Goal: Check status

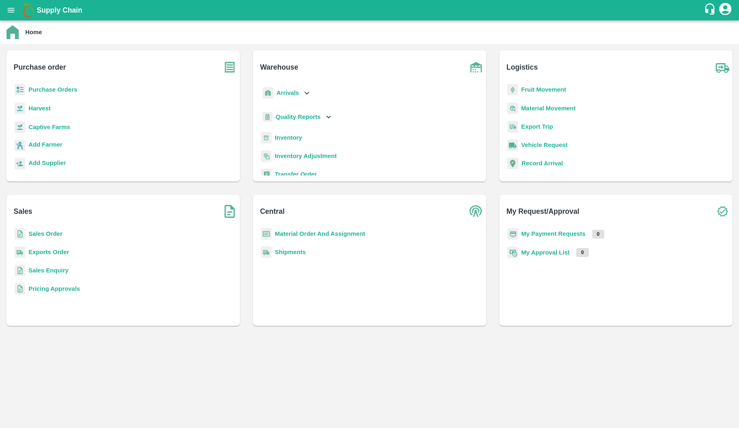
click at [32, 243] on div "Sales Order" at bounding box center [123, 237] width 220 height 18
click at [32, 250] on b "Exports Order" at bounding box center [48, 252] width 41 height 7
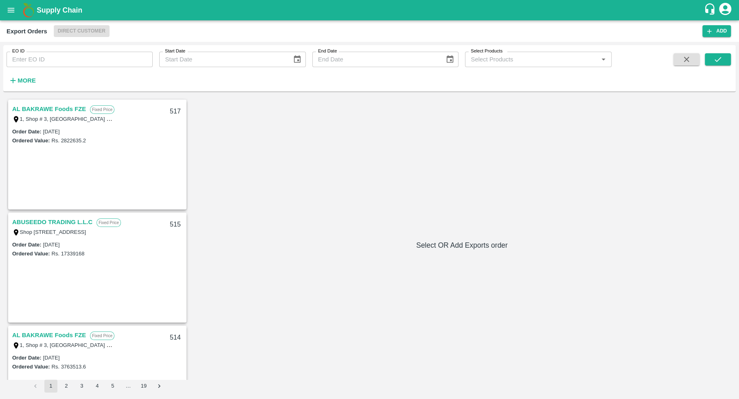
click at [99, 145] on div "Order Date : [DATE] Ordered Value: Rs. 2822635.2" at bounding box center [97, 168] width 177 height 82
click at [63, 216] on div "ABUSEEDO TRADING L.L.C Fixed Price Shop [STREET_ADDRESS] Central Fruit and Vege…" at bounding box center [97, 227] width 177 height 26
click at [63, 226] on link "ABUSEEDO TRADING L.L.C" at bounding box center [52, 222] width 80 height 11
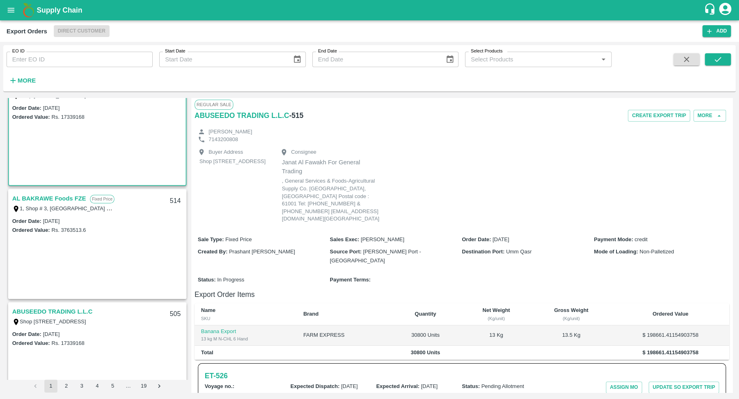
scroll to position [137, 0]
click at [58, 193] on link "AL BAKRAWE Foods FZE" at bounding box center [49, 198] width 74 height 11
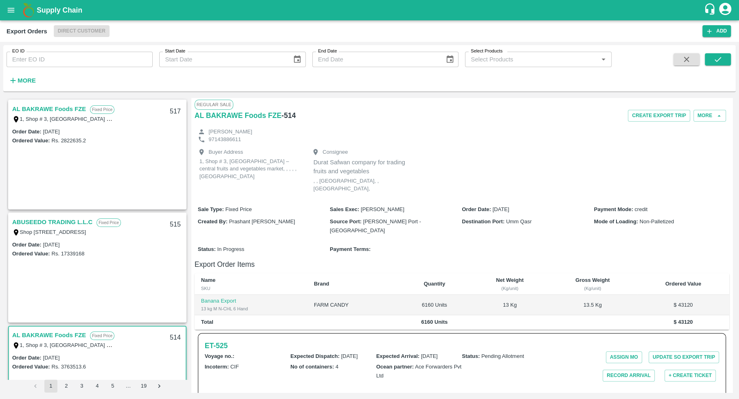
drag, startPoint x: 48, startPoint y: 31, endPoint x: 94, endPoint y: 32, distance: 46.4
click at [94, 32] on div "Export Orders Direct Customer" at bounding box center [355, 31] width 696 height 12
click at [725, 5] on icon "account of current user" at bounding box center [725, 9] width 12 height 12
click at [356, 123] on div at bounding box center [369, 199] width 739 height 399
click at [21, 82] on strong "More" at bounding box center [27, 80] width 18 height 7
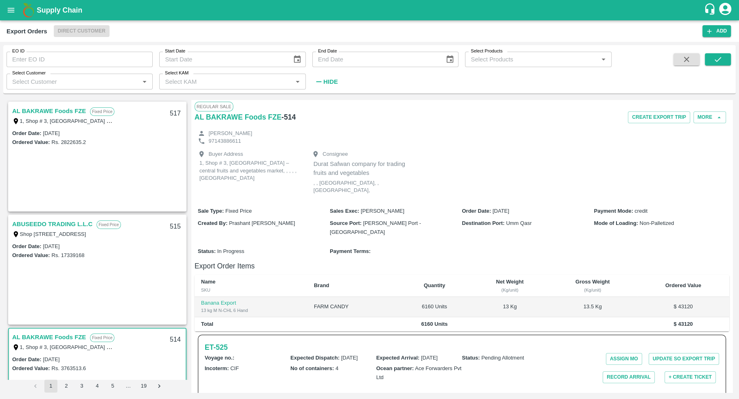
click at [19, 7] on button "open drawer" at bounding box center [11, 10] width 19 height 19
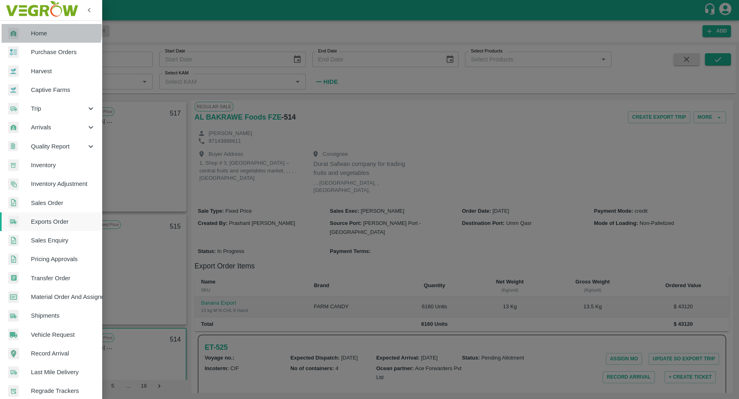
click at [39, 29] on span "Home" at bounding box center [63, 33] width 64 height 9
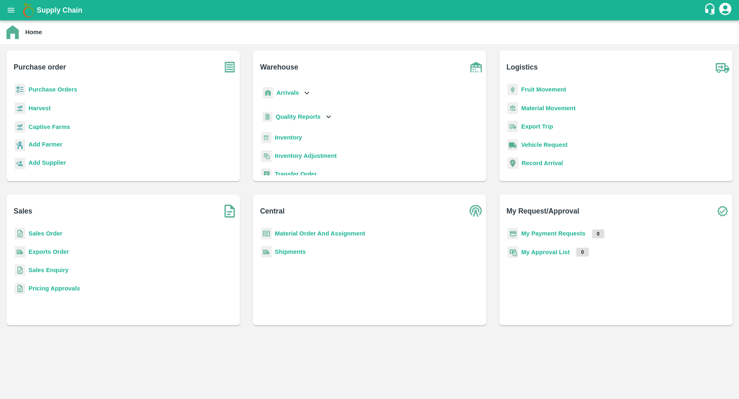
click at [291, 136] on b "Inventory" at bounding box center [288, 137] width 27 height 7
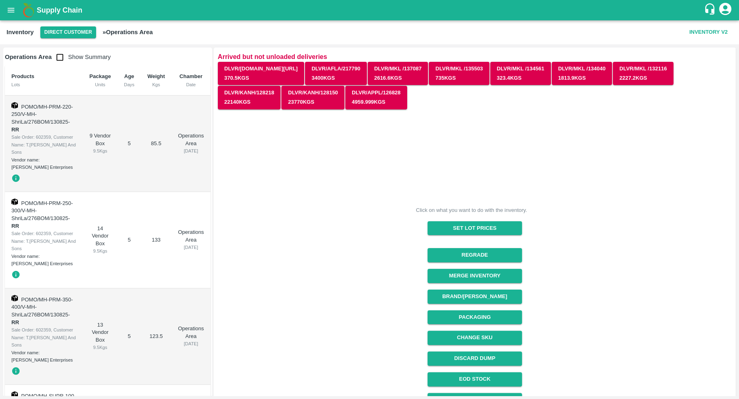
scroll to position [56, 0]
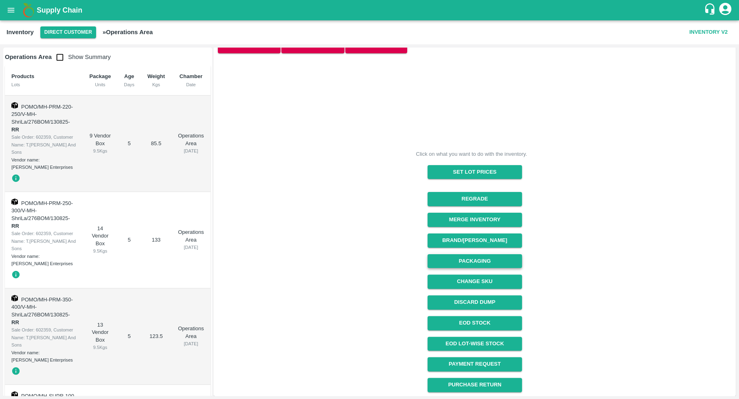
click at [492, 260] on button "Packaging" at bounding box center [474, 261] width 94 height 14
click at [77, 35] on button "Direct Customer" at bounding box center [68, 32] width 56 height 12
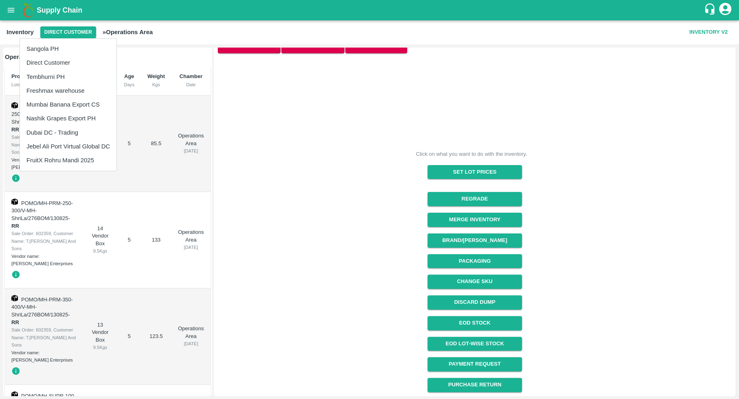
click at [79, 94] on li "Freshmax warehouse" at bounding box center [68, 91] width 96 height 14
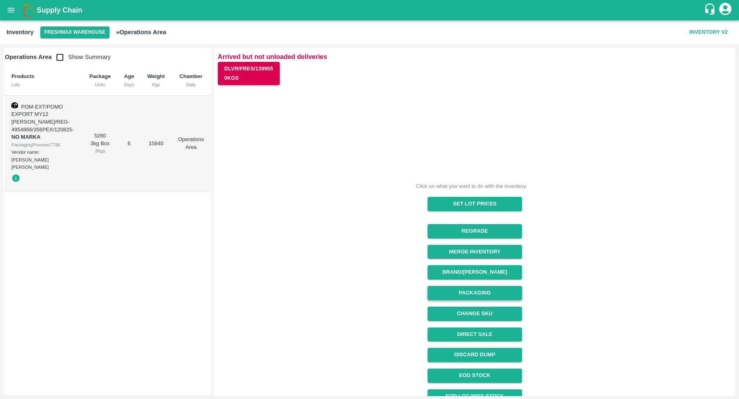
click at [492, 293] on button "Packaging" at bounding box center [474, 293] width 94 height 14
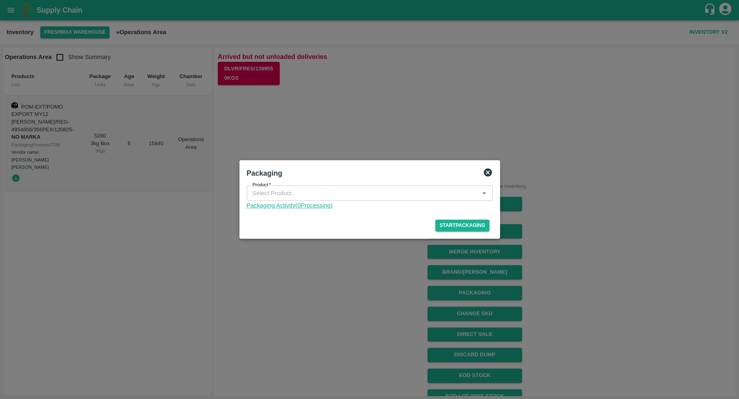
click at [323, 204] on link "Packaging Activity( 0 Processing)" at bounding box center [370, 205] width 246 height 9
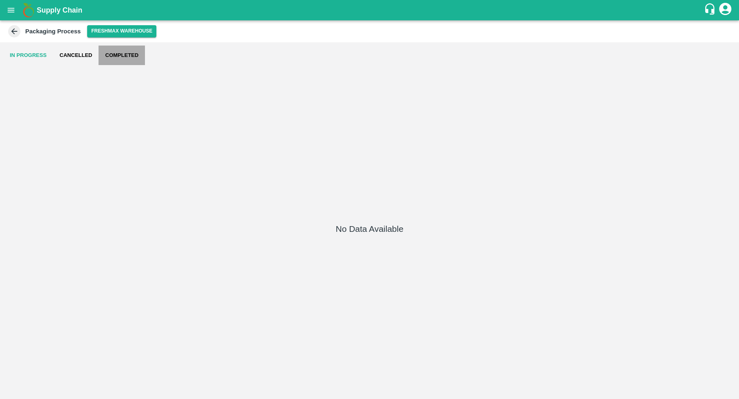
click at [116, 59] on button "Completed" at bounding box center [121, 56] width 46 height 20
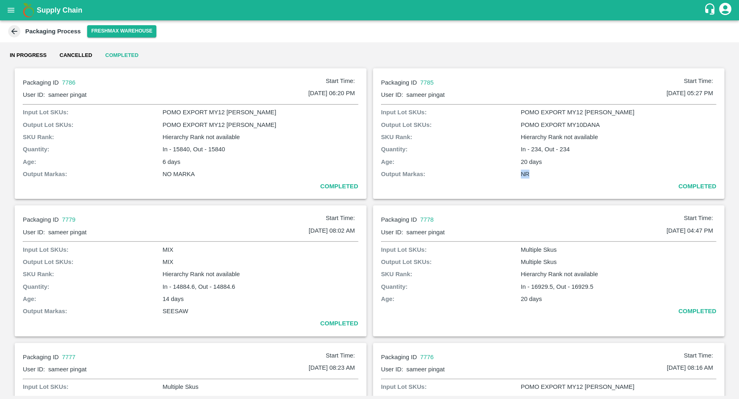
drag, startPoint x: 519, startPoint y: 171, endPoint x: 531, endPoint y: 174, distance: 11.7
click at [531, 175] on p "NR" at bounding box center [618, 174] width 195 height 9
drag, startPoint x: 507, startPoint y: 175, endPoint x: 541, endPoint y: 179, distance: 34.9
click at [541, 179] on div "Input Lot SKUs: POMO EXPORT MY12 DANA Output Lot SKUs: POMO EXPORT MY10DANA SKU…" at bounding box center [548, 149] width 335 height 83
drag, startPoint x: 152, startPoint y: 317, endPoint x: 212, endPoint y: 318, distance: 60.2
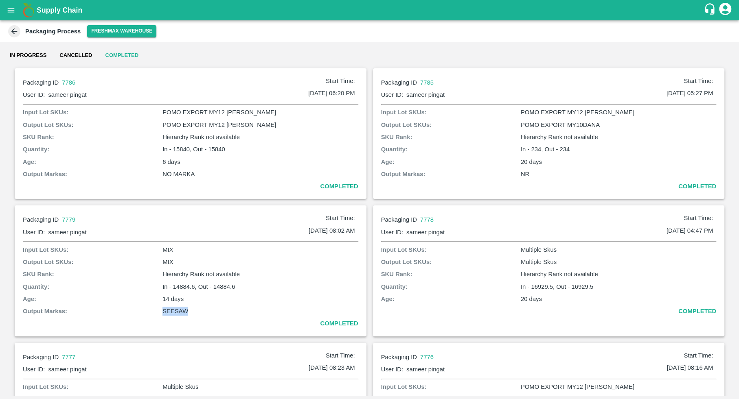
click at [210, 318] on div "Input Lot SKUs: MIX Output Lot SKUs: MIX SKU Rank: Hierarchy Rank not available…" at bounding box center [190, 286] width 335 height 83
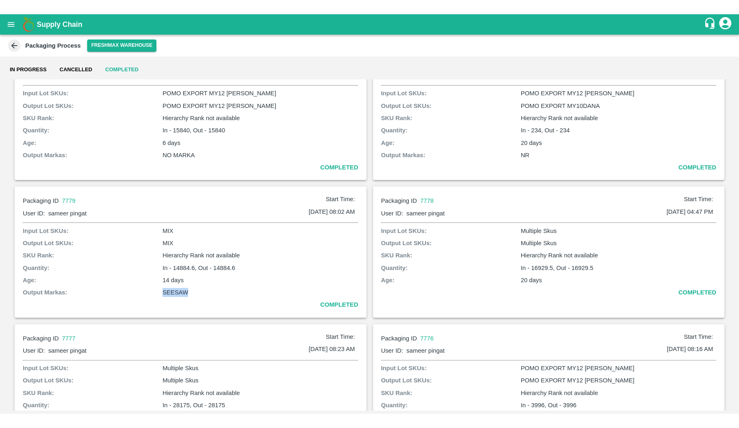
scroll to position [36, 0]
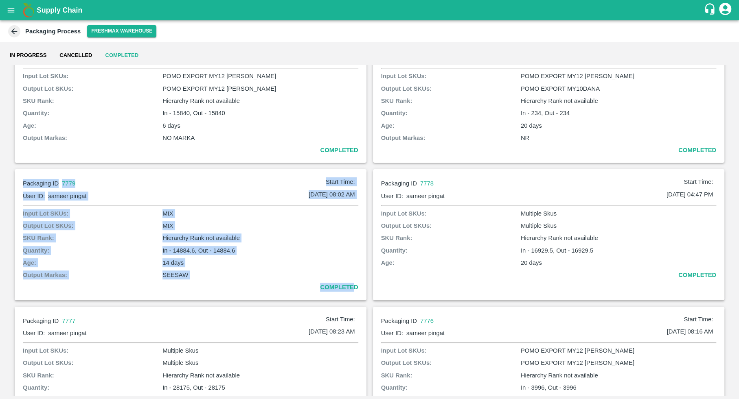
drag, startPoint x: 15, startPoint y: 182, endPoint x: 359, endPoint y: 287, distance: 359.6
click at [352, 287] on div "Packaging ID 7779 Start Time: User ID: sameer pingat 05 Aug 2025, 08:02 AM Inpu…" at bounding box center [191, 234] width 352 height 131
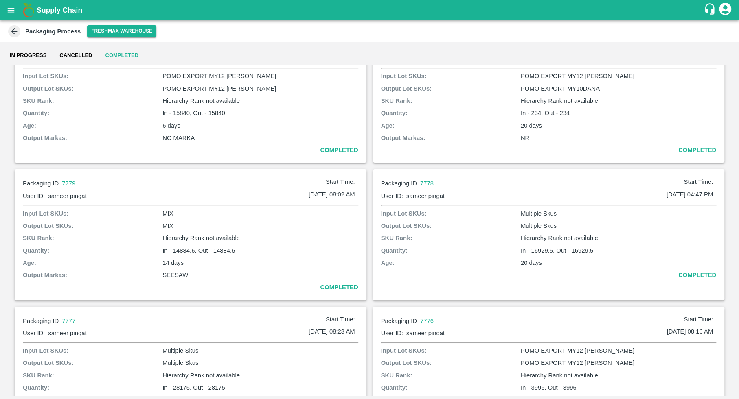
click at [359, 287] on div "Packaging ID 7779 Start Time: User ID: sameer pingat 05 Aug 2025, 08:02 AM Inpu…" at bounding box center [191, 234] width 352 height 131
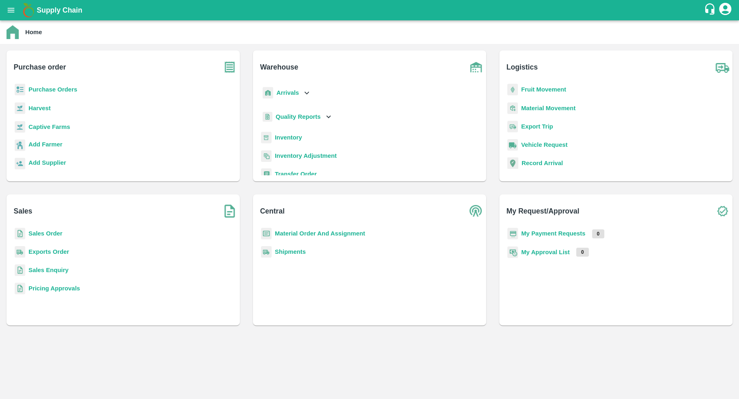
click at [50, 90] on b "Purchase Orders" at bounding box center [52, 89] width 49 height 7
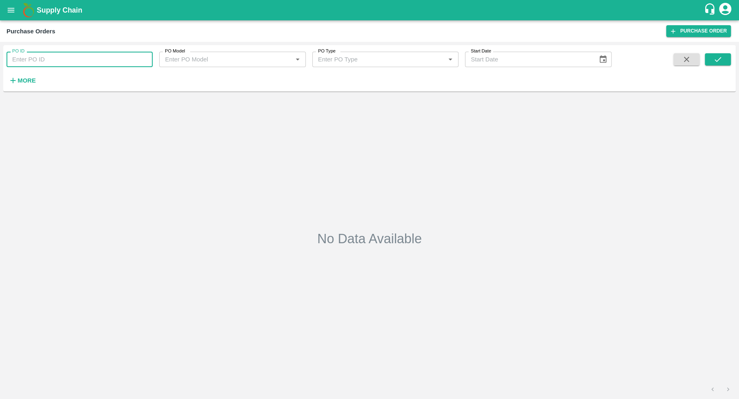
click at [50, 57] on input "PO ID" at bounding box center [80, 59] width 146 height 15
click at [24, 79] on strong "More" at bounding box center [27, 80] width 18 height 7
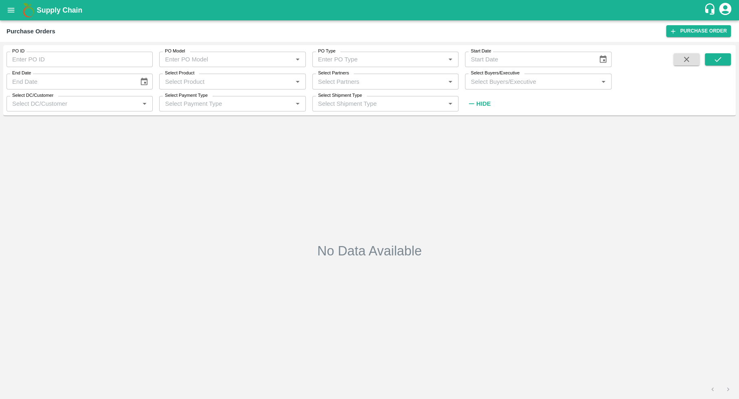
click at [104, 52] on input "PO ID" at bounding box center [80, 59] width 146 height 15
click at [102, 286] on div "No Data Available" at bounding box center [370, 251] width 726 height 258
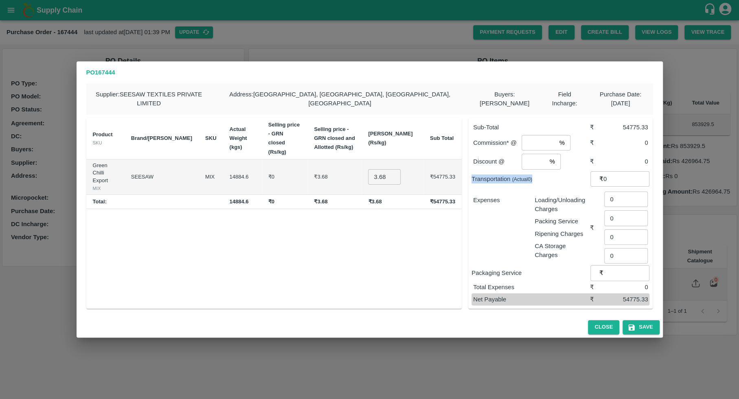
drag, startPoint x: 473, startPoint y: 178, endPoint x: 541, endPoint y: 174, distance: 68.5
click at [541, 175] on p "Transportation (Actual 0 )" at bounding box center [530, 179] width 119 height 9
